Goal: Communication & Community: Ask a question

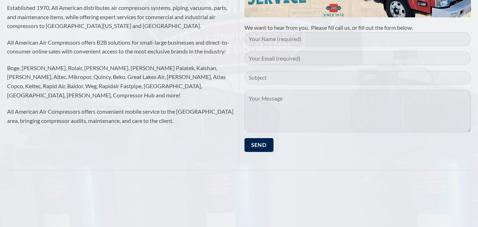
scroll to position [189, 0]
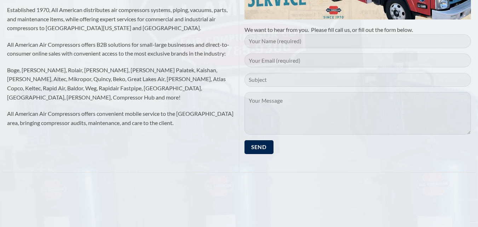
click at [302, 42] on input "Contact form" at bounding box center [357, 41] width 227 height 14
type input "[PERSON_NAME]"
click at [298, 60] on input "Contact form" at bounding box center [357, 60] width 227 height 14
type input "[PERSON_NAME][EMAIL_ADDRESS][DOMAIN_NAME]"
click at [305, 80] on input "Contact form" at bounding box center [357, 80] width 227 height 14
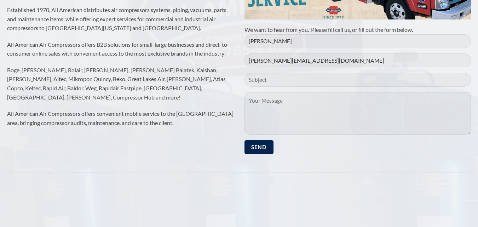
type input "We are interested in buying your product"
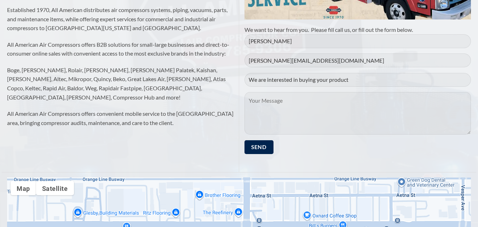
click at [276, 100] on textarea "Contact form" at bounding box center [357, 113] width 227 height 42
paste textarea "Dear [PERSON_NAME] We are interested in buying your product in a large quantity…"
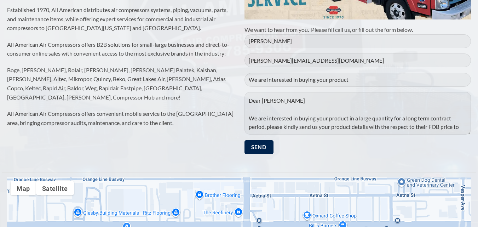
scroll to position [101, 0]
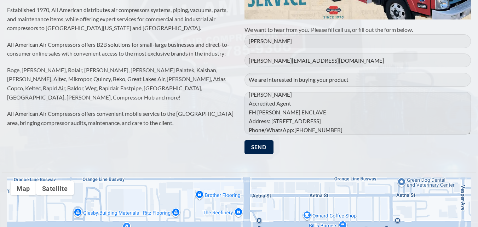
type textarea "Dear [PERSON_NAME] We are interested in buying your product in a large quantity…"
click at [267, 78] on p "[PERSON_NAME] [PERSON_NAME][EMAIL_ADDRESS][DOMAIN_NAME] We are interested in bu…" at bounding box center [357, 96] width 227 height 125
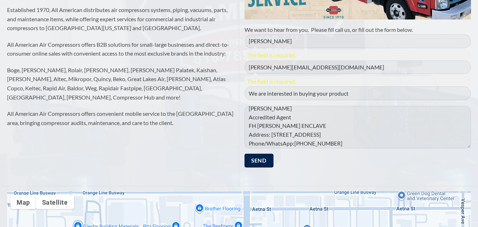
type input "We are interested in buying your product"
click at [279, 64] on input "[PERSON_NAME][EMAIL_ADDRESS][DOMAIN_NAME]" at bounding box center [357, 67] width 227 height 14
type input "[PERSON_NAME][EMAIL_ADDRESS][DOMAIN_NAME]"
type input "[PERSON_NAME]"
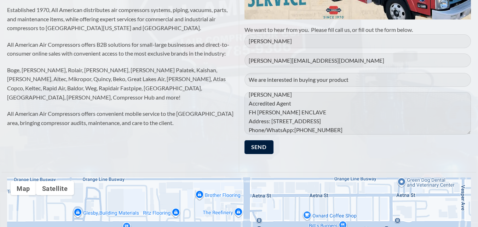
click at [256, 145] on input "Send" at bounding box center [258, 147] width 29 height 14
